Goal: Transaction & Acquisition: Purchase product/service

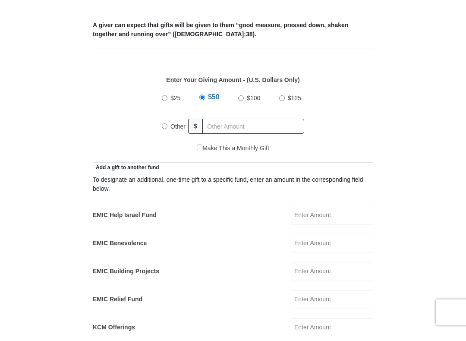
scroll to position [329, 0]
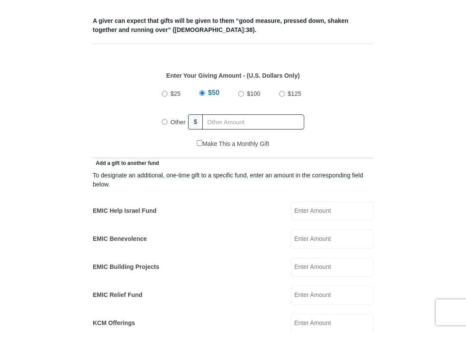
click at [240, 101] on input "$100" at bounding box center [241, 104] width 6 height 6
radio input "true"
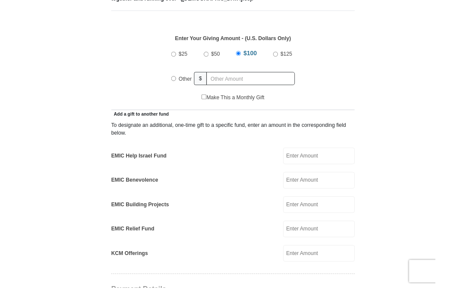
scroll to position [361, 0]
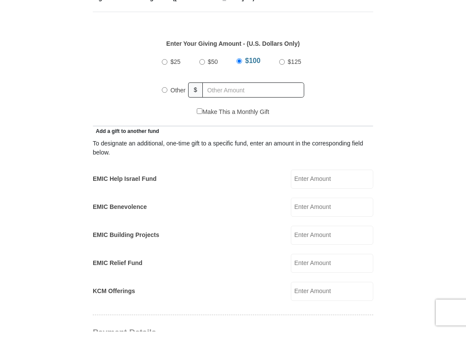
click at [336, 181] on input "EMIC Help Israel Fund" at bounding box center [332, 188] width 82 height 19
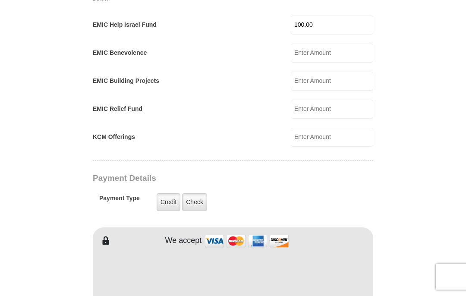
scroll to position [526, 0]
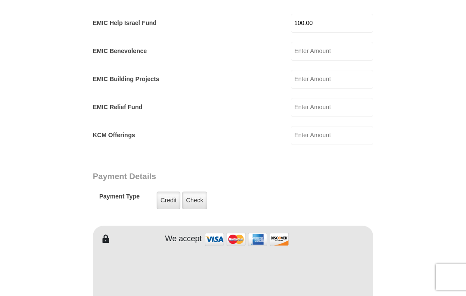
type input "100.00"
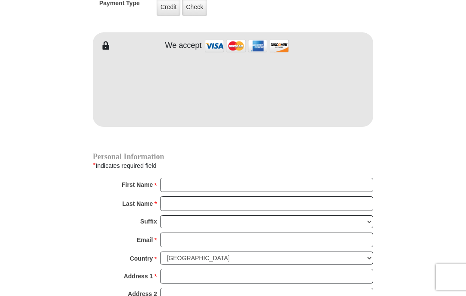
scroll to position [719, 0]
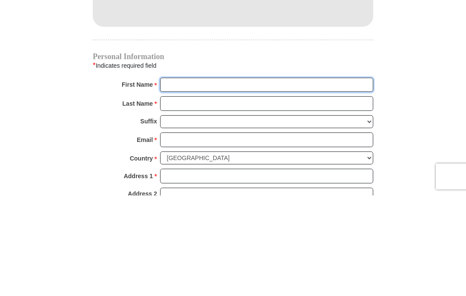
click at [253, 178] on input "First Name *" at bounding box center [266, 185] width 213 height 15
type input "[PERSON_NAME]"
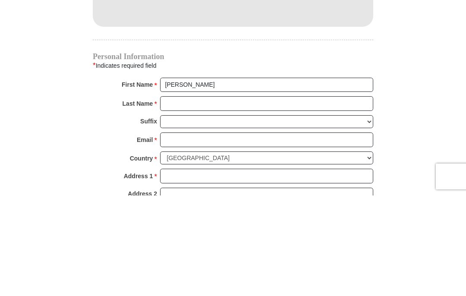
click at [229, 197] on input "Last Name *" at bounding box center [266, 204] width 213 height 15
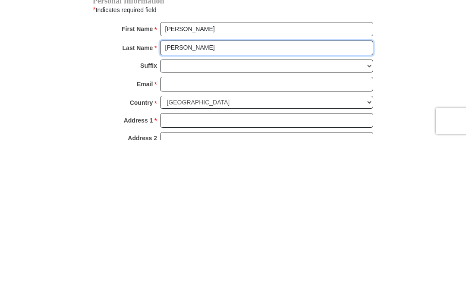
type input "[PERSON_NAME]"
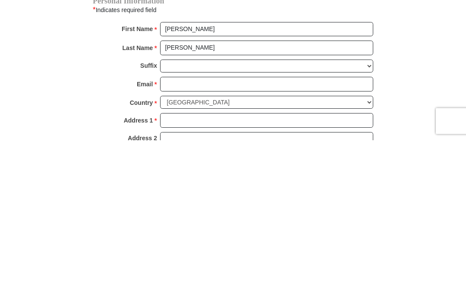
click at [216, 233] on input "Email *" at bounding box center [266, 240] width 213 height 15
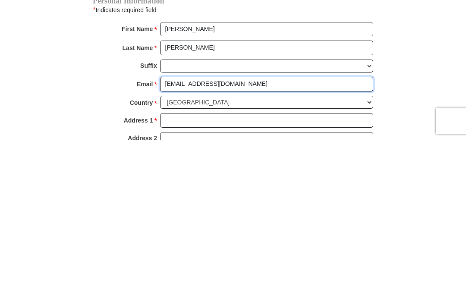
type input "[EMAIL_ADDRESS][DOMAIN_NAME]"
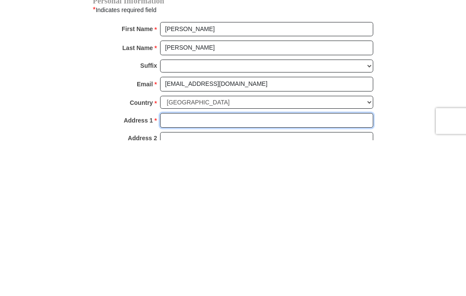
click at [264, 269] on input "Address 1 *" at bounding box center [266, 276] width 213 height 15
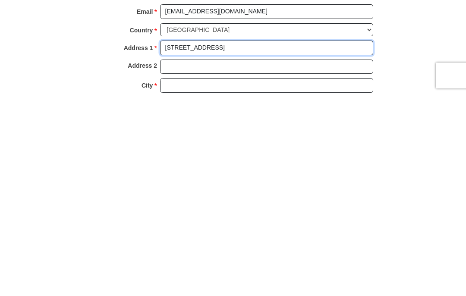
scroll to position [747, 0]
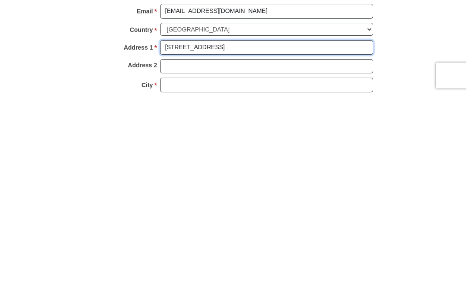
type input "[STREET_ADDRESS]"
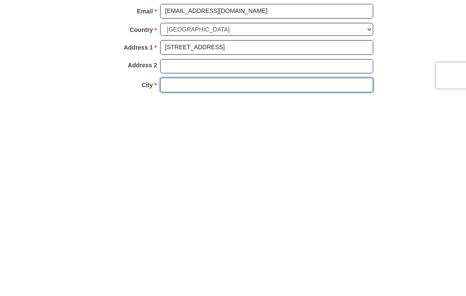
click at [255, 279] on input "City *" at bounding box center [266, 286] width 213 height 15
type input "Austin"
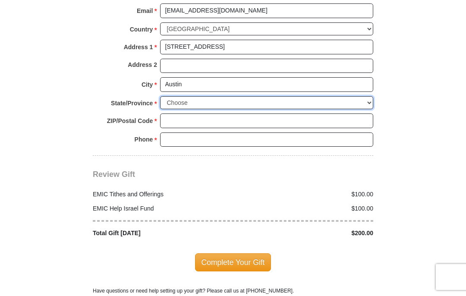
select select "[GEOGRAPHIC_DATA]"
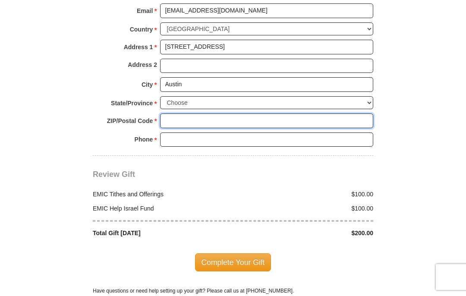
click at [204, 114] on input "ZIP/Postal Code *" at bounding box center [266, 120] width 213 height 15
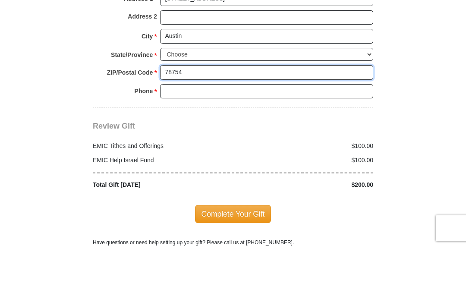
type input "78754"
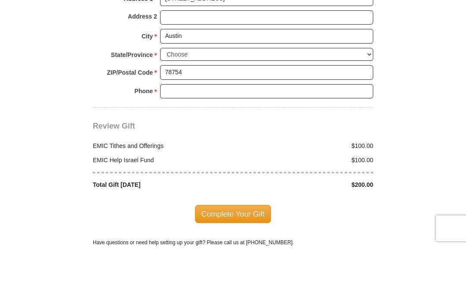
click at [227, 133] on input "Phone * *" at bounding box center [266, 140] width 213 height 15
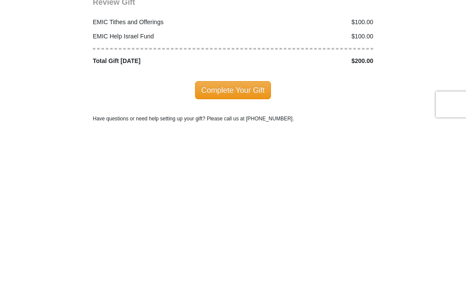
type input "3612153515"
click at [236, 254] on span "Complete Your Gift" at bounding box center [233, 263] width 76 height 18
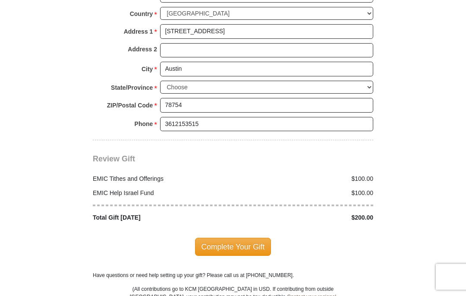
scroll to position [1009, 0]
click at [238, 243] on span "Complete Your Gift" at bounding box center [233, 247] width 76 height 18
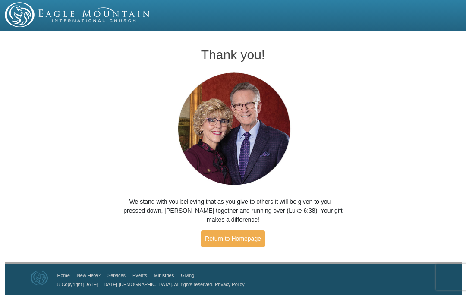
click at [239, 240] on link "Return to Homepage" at bounding box center [233, 238] width 64 height 17
